Goal: Find specific page/section: Find specific page/section

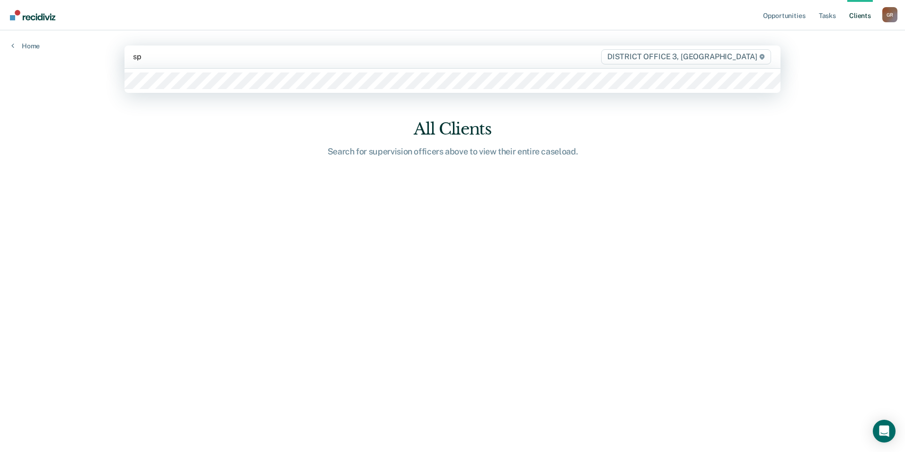
type input "spe"
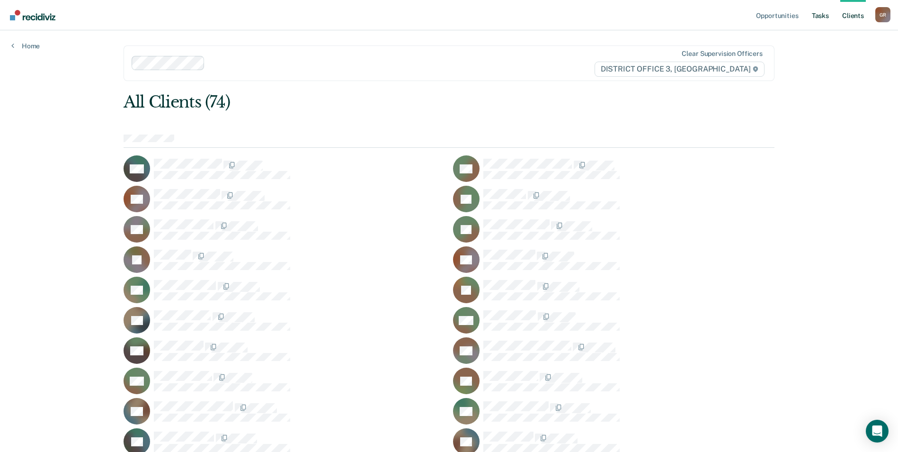
click at [826, 24] on link "Tasks" at bounding box center [820, 15] width 21 height 30
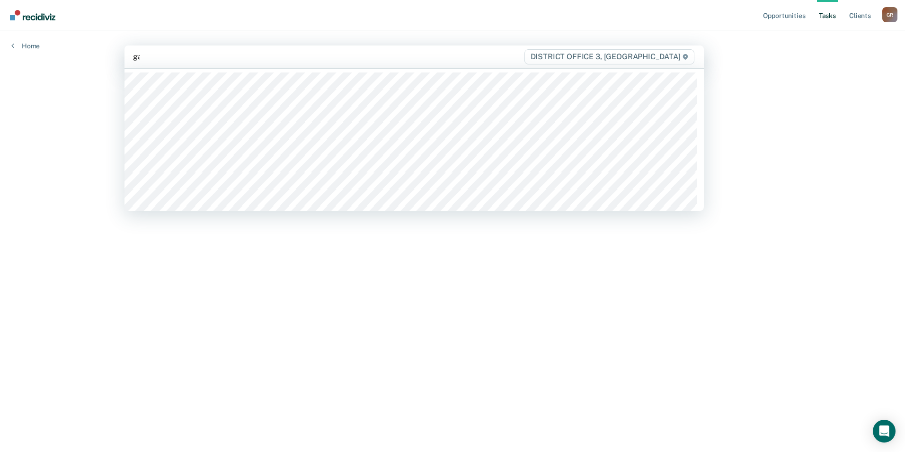
type input "gar"
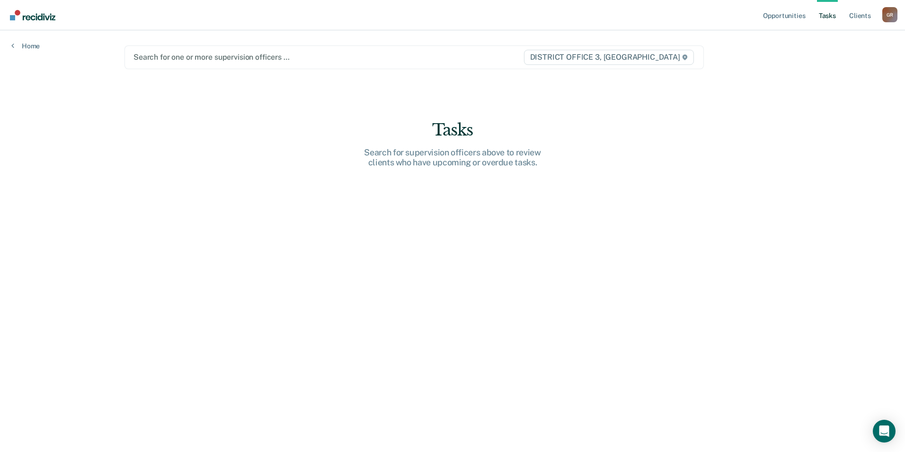
click at [185, 62] on div at bounding box center [328, 57] width 390 height 11
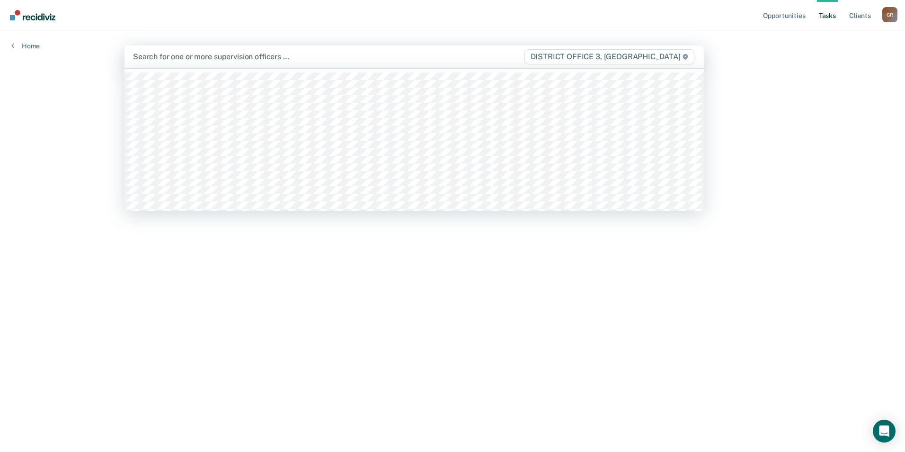
click at [146, 59] on div at bounding box center [328, 56] width 390 height 11
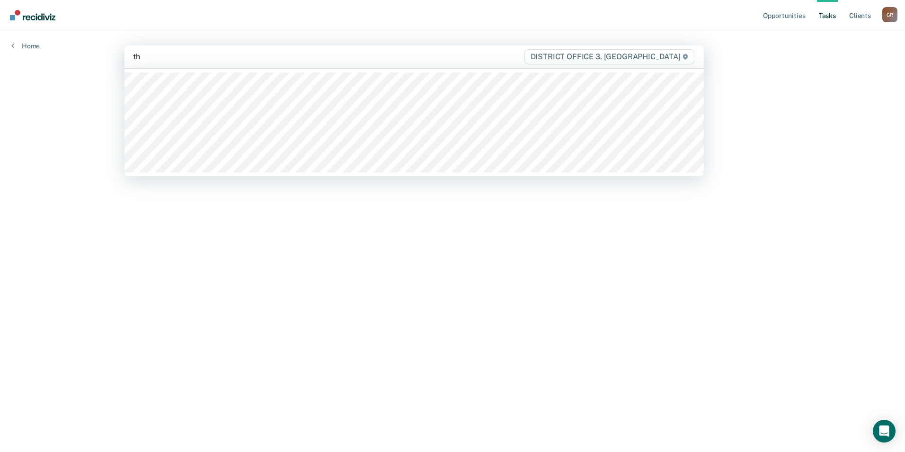
type input "tho"
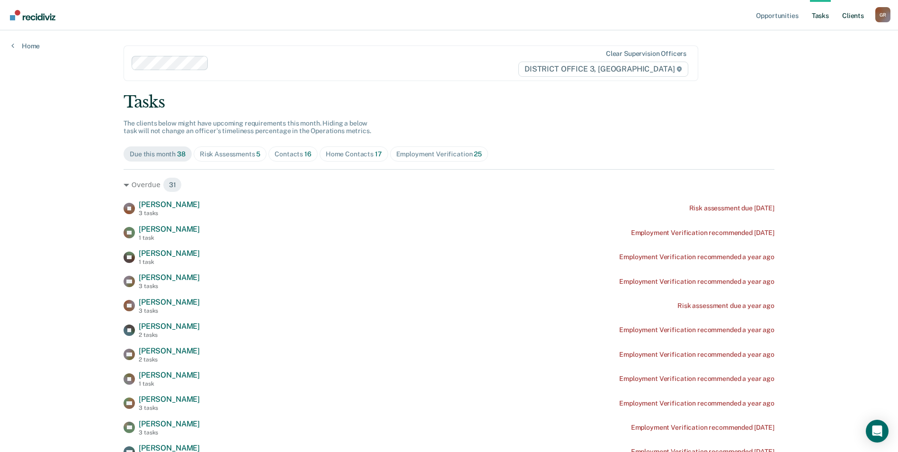
click at [850, 9] on link "Client s" at bounding box center [853, 15] width 26 height 30
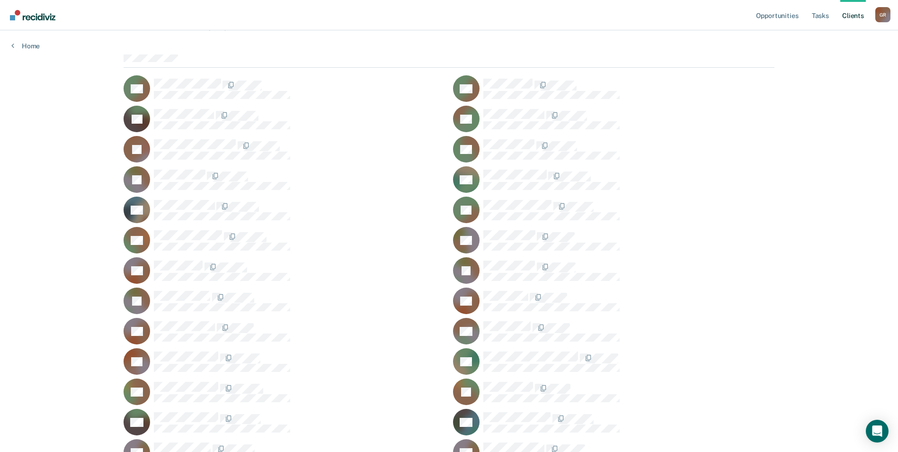
scroll to position [66, 0]
